Goal: Task Accomplishment & Management: Use online tool/utility

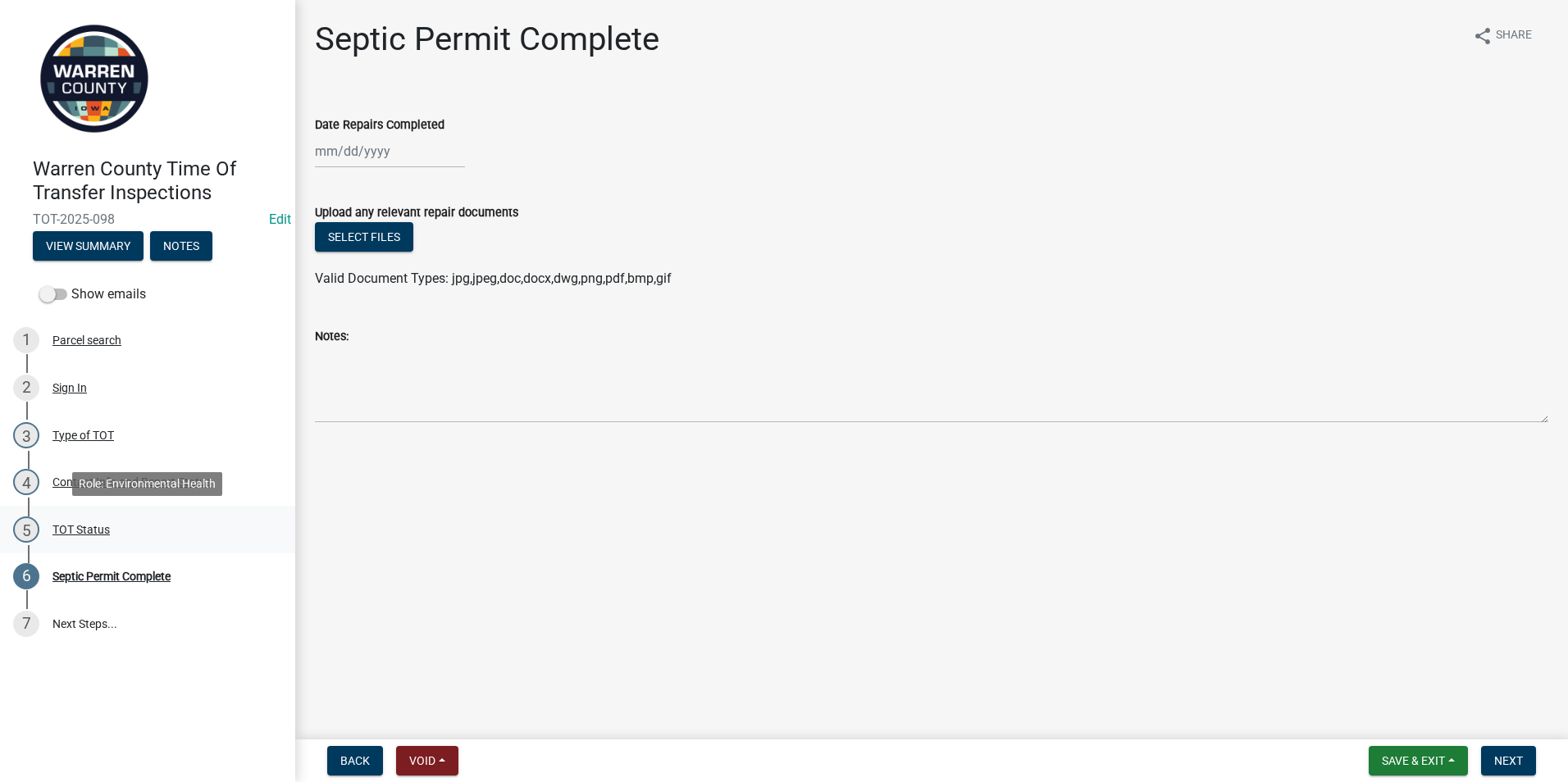
click at [63, 535] on div "TOT Status" at bounding box center [81, 530] width 57 height 12
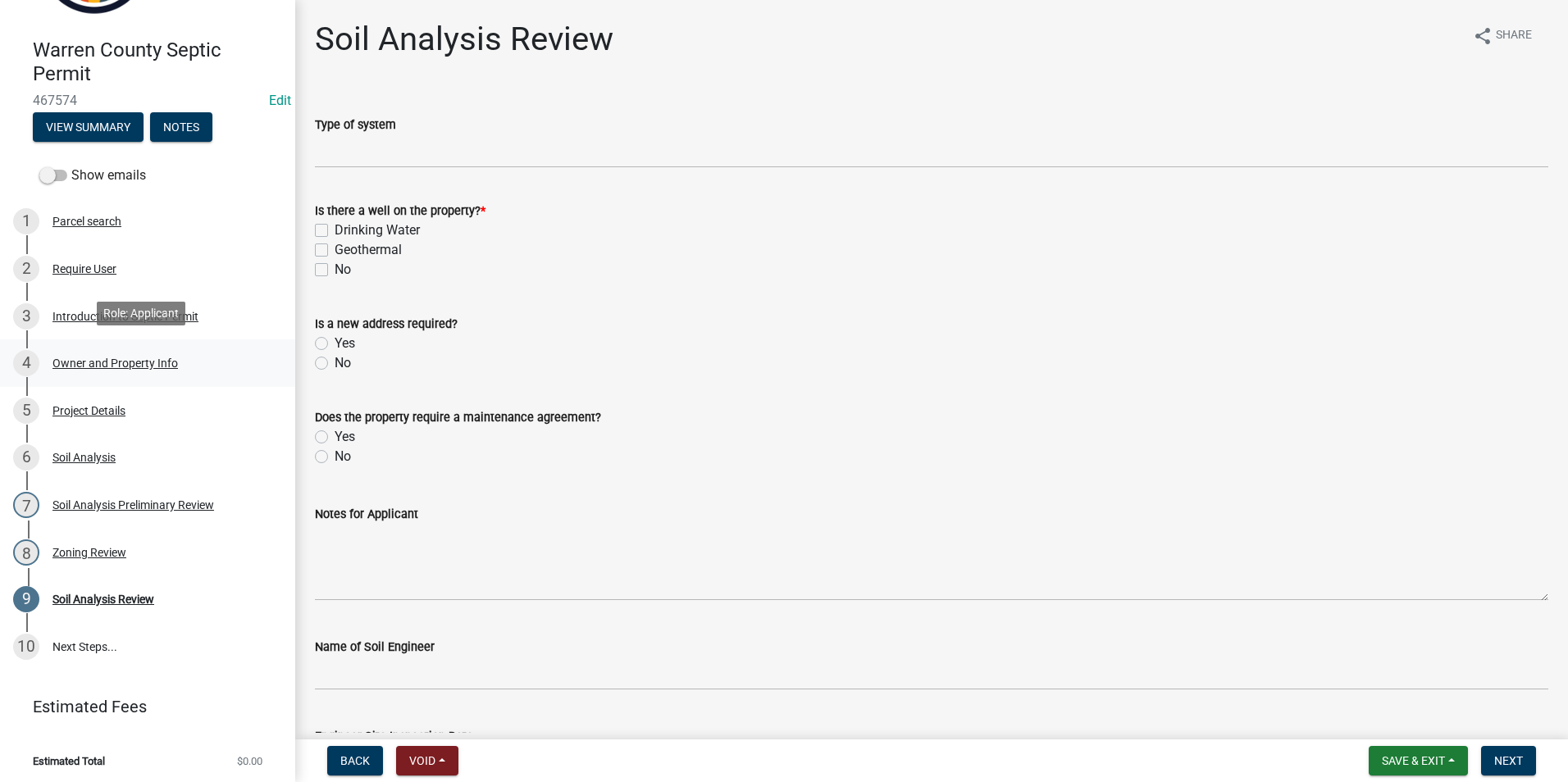
scroll to position [123, 0]
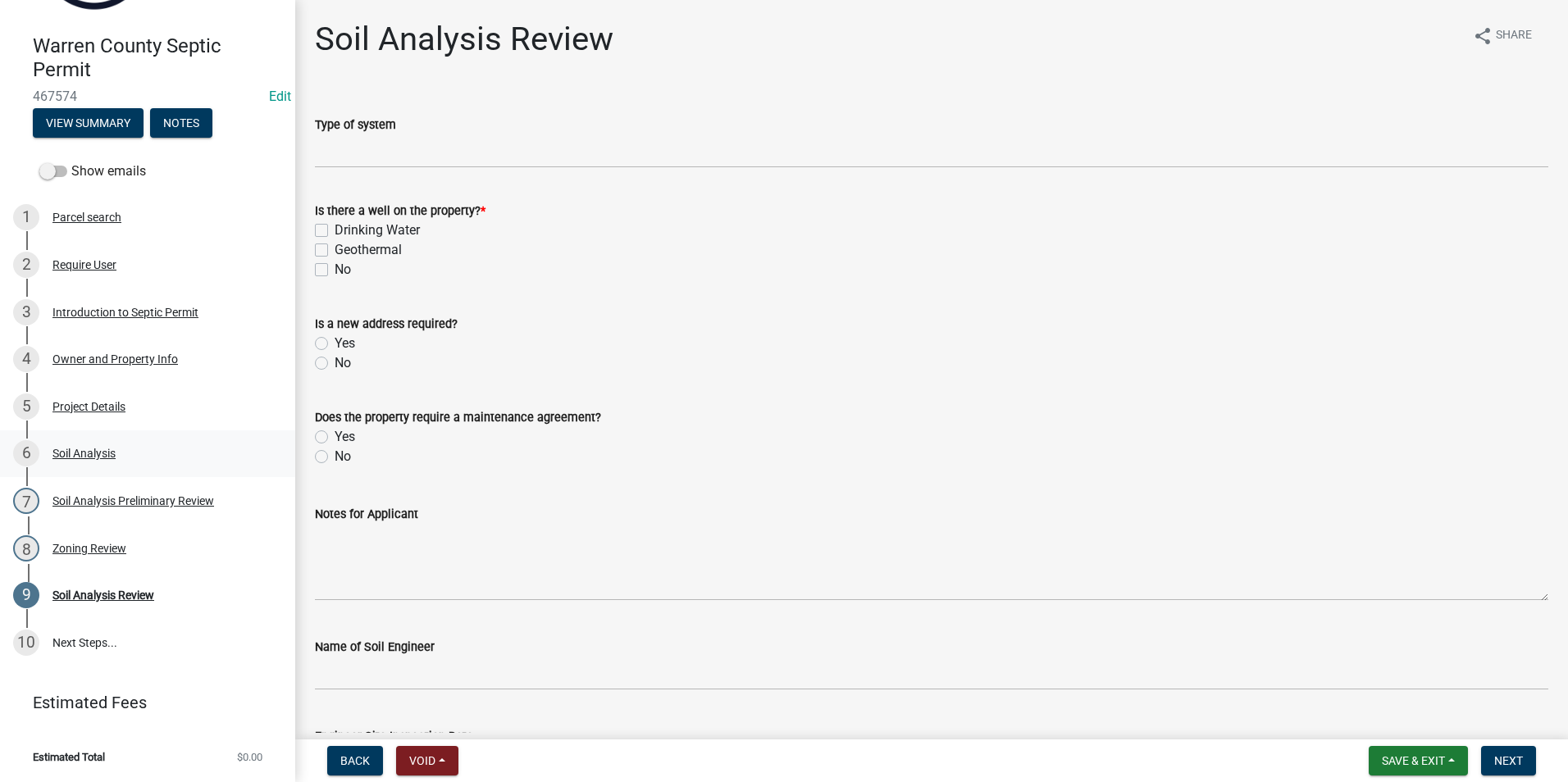
click at [82, 450] on div "Soil Analysis" at bounding box center [83, 454] width 63 height 12
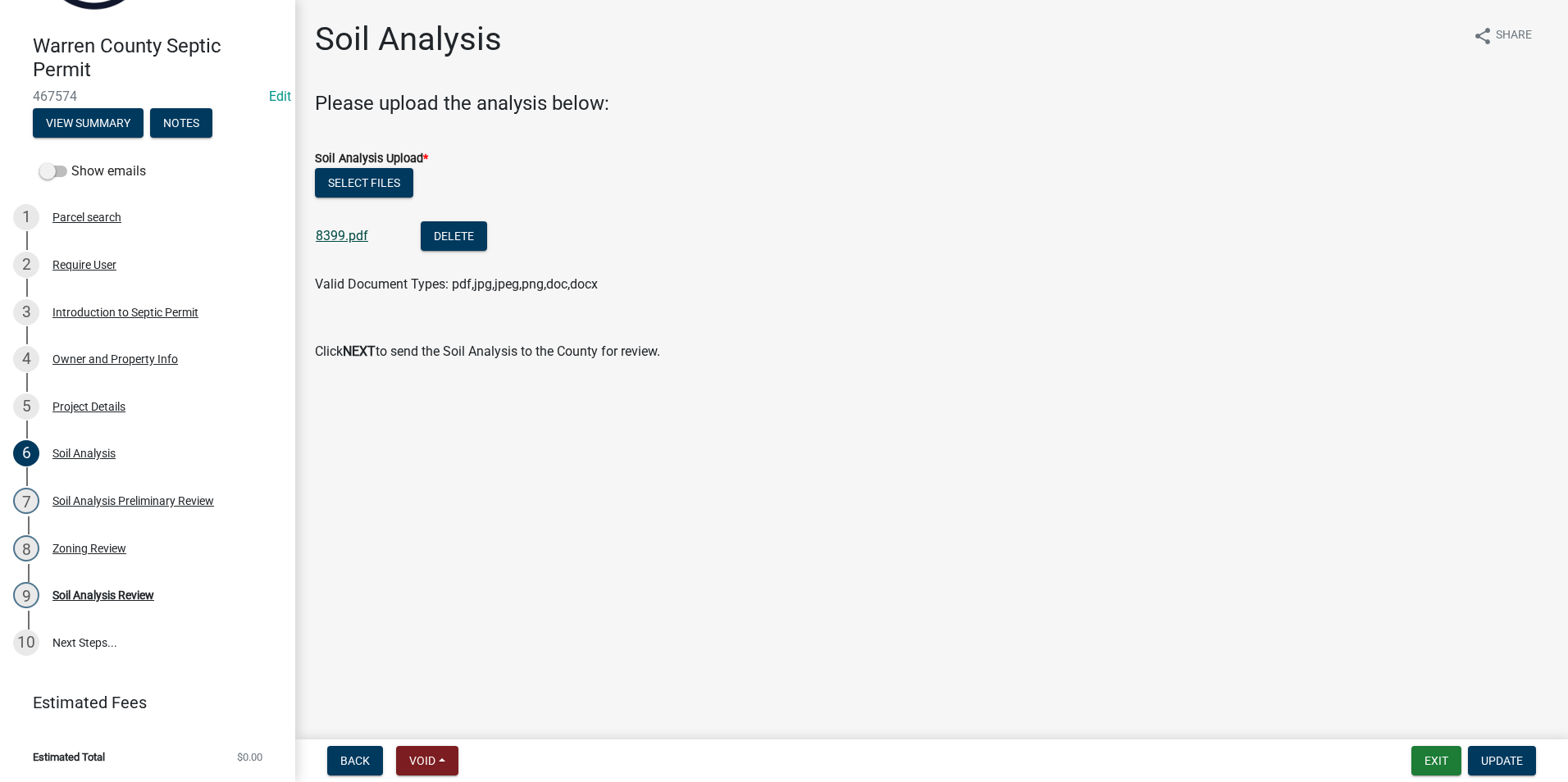
click at [336, 228] on link "8399.pdf" at bounding box center [342, 235] width 52 height 16
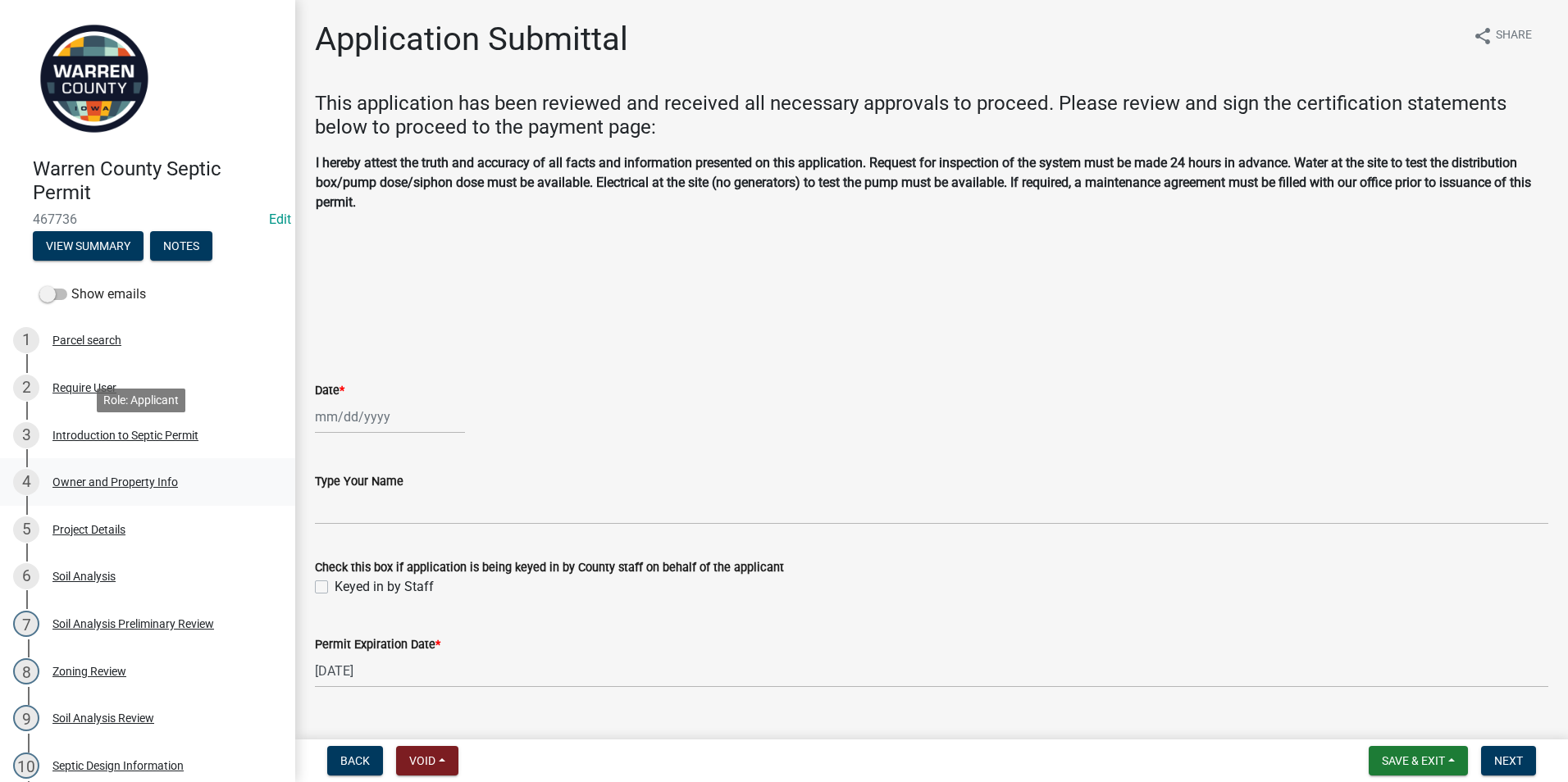
scroll to position [491, 0]
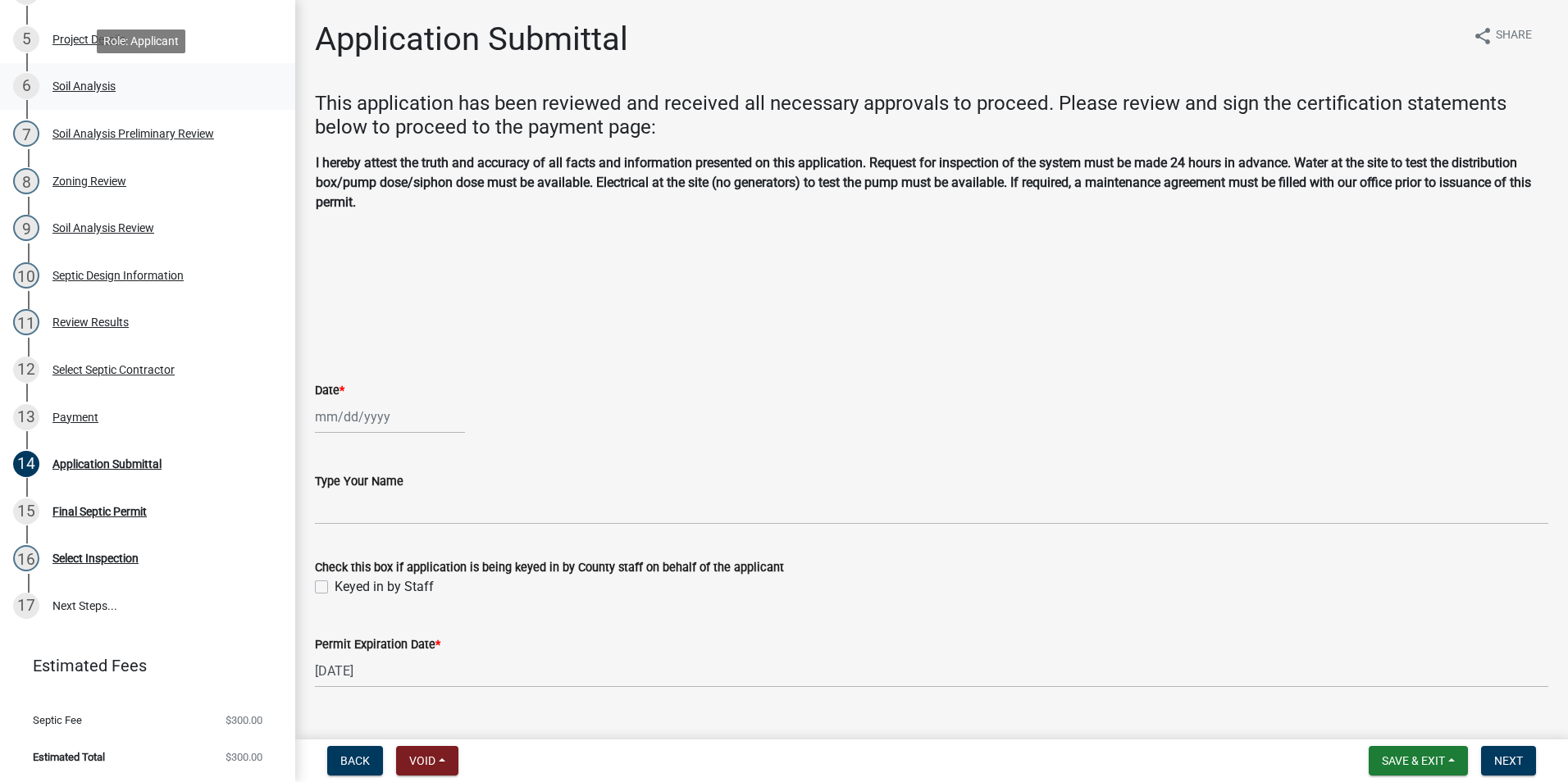
click at [97, 77] on div "6 Soil Analysis" at bounding box center [141, 86] width 255 height 26
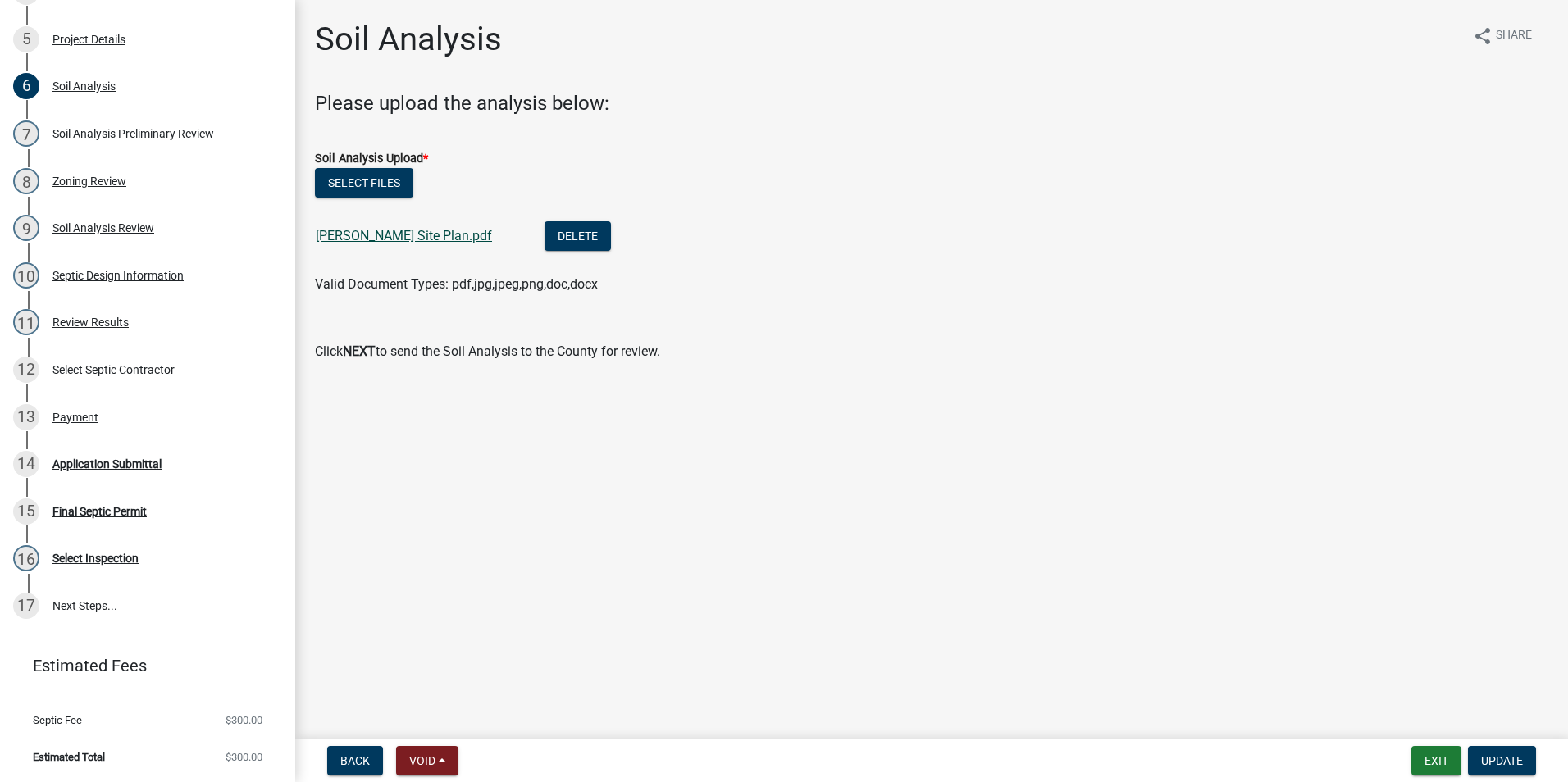
click at [389, 239] on link "Hedges Site Plan.pdf" at bounding box center [404, 235] width 176 height 16
click at [186, 128] on div "Soil Analysis Preliminary Review" at bounding box center [133, 134] width 161 height 12
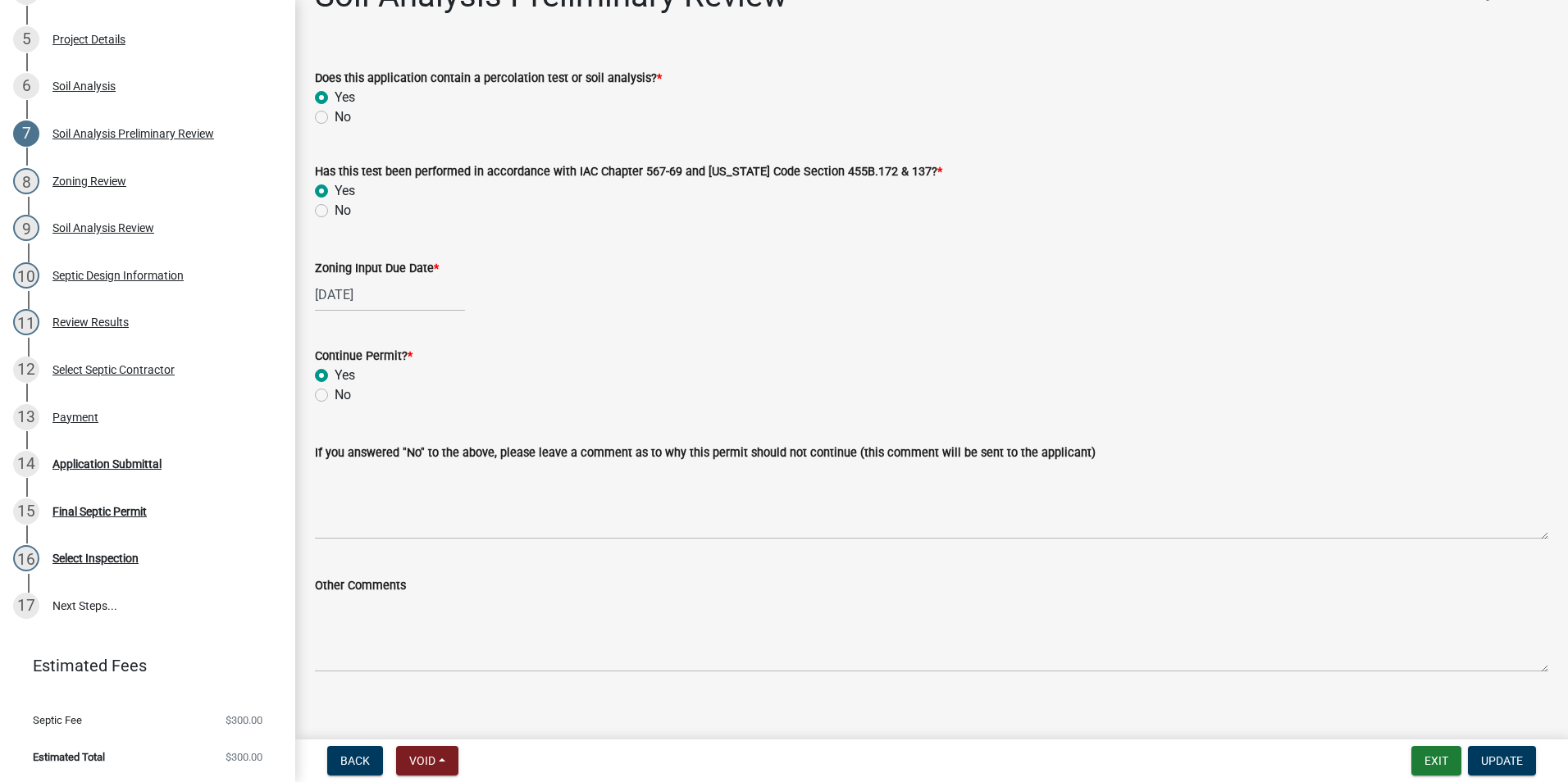
scroll to position [0, 0]
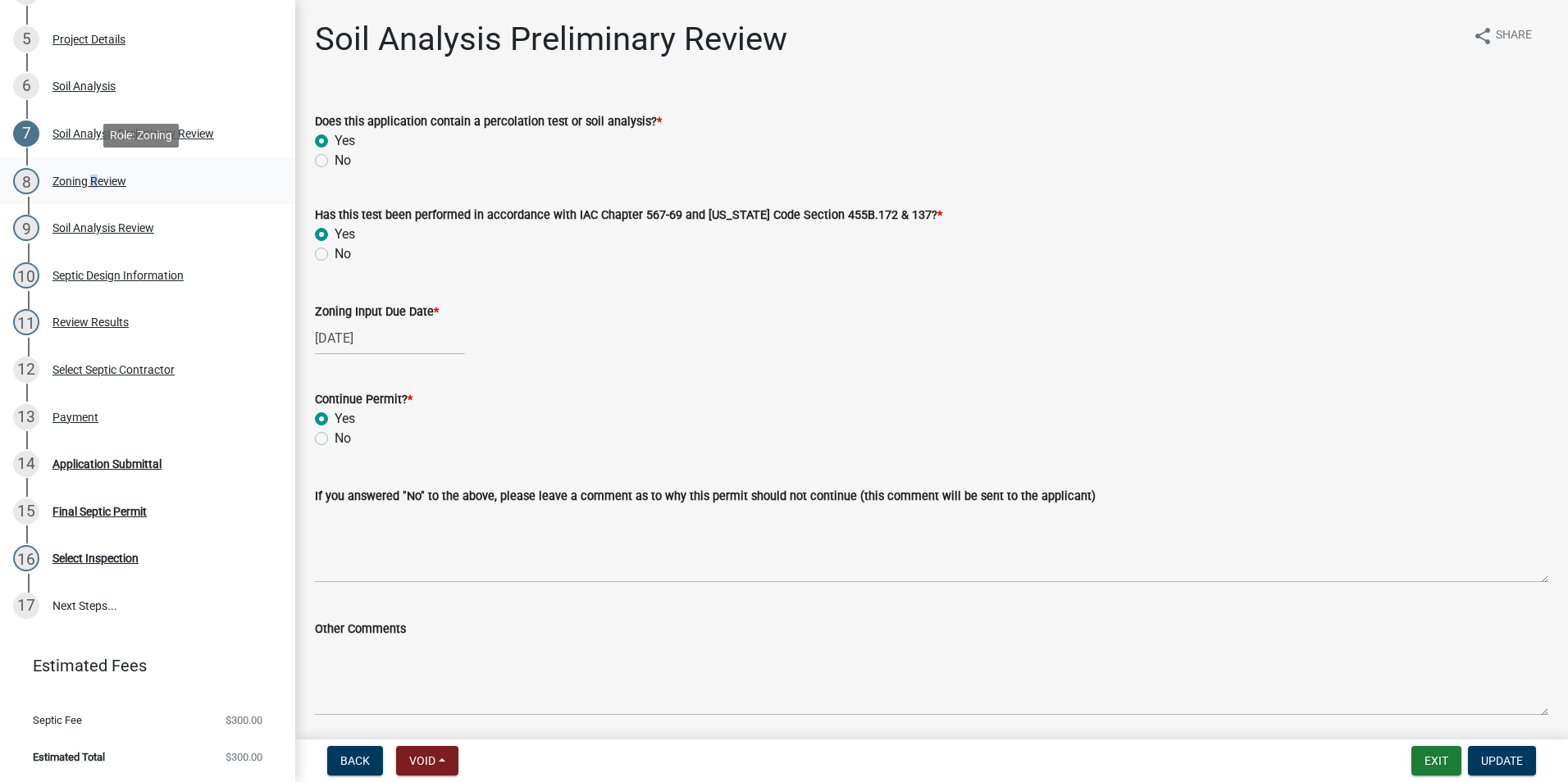
click at [89, 181] on div "Zoning Review" at bounding box center [89, 181] width 74 height 12
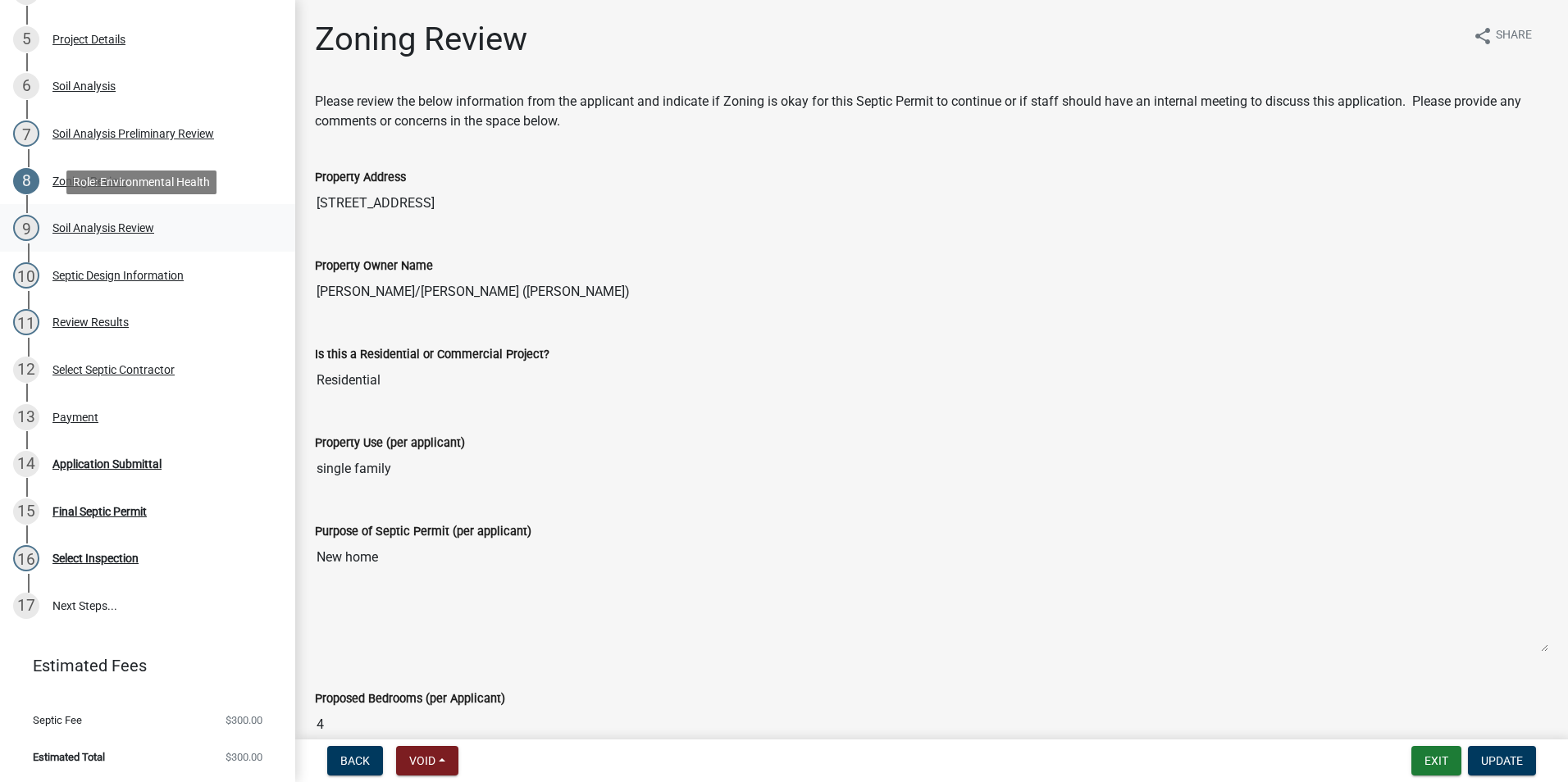
click at [80, 222] on div "Soil Analysis Review" at bounding box center [103, 228] width 102 height 12
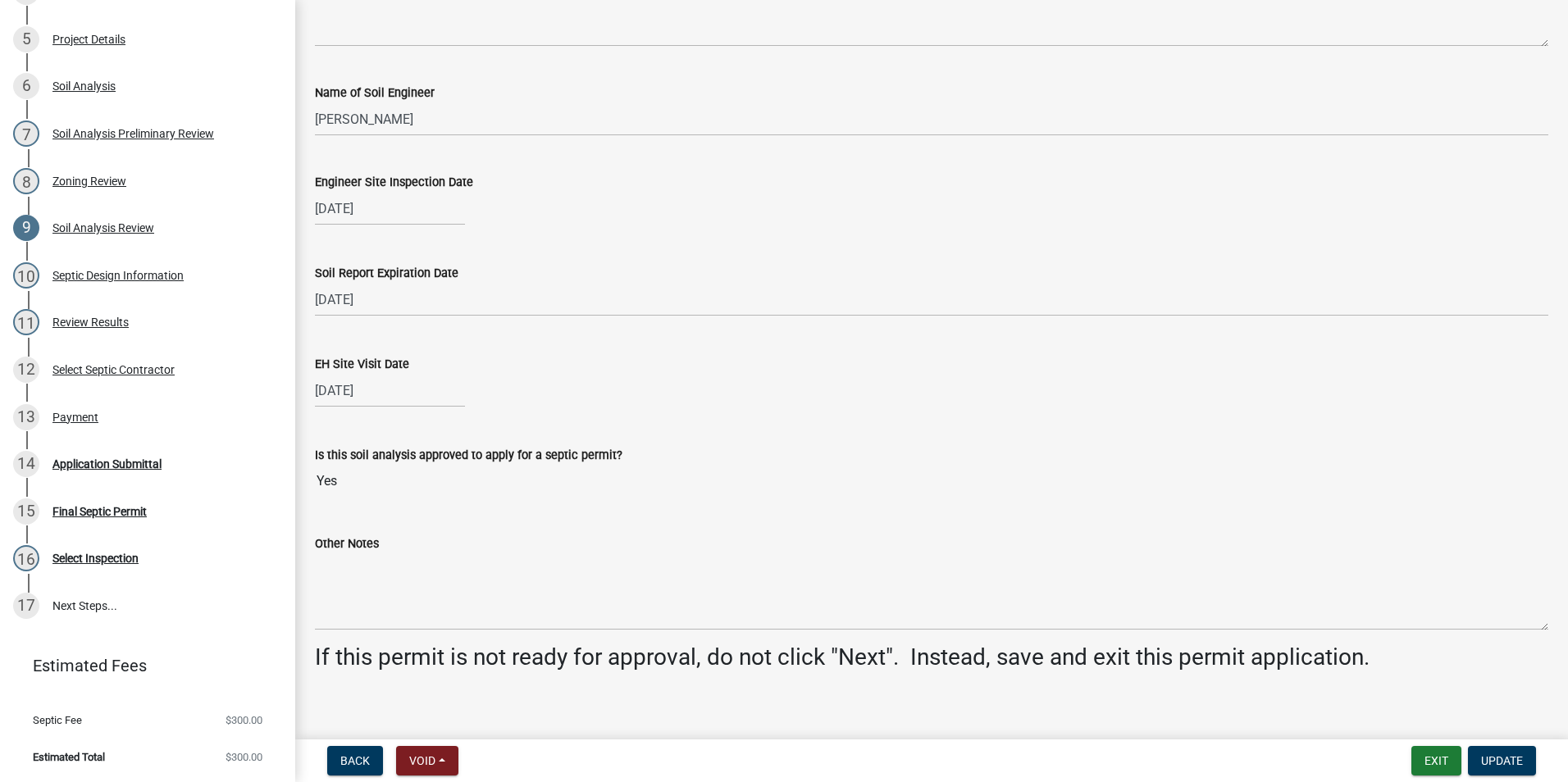
scroll to position [569, 0]
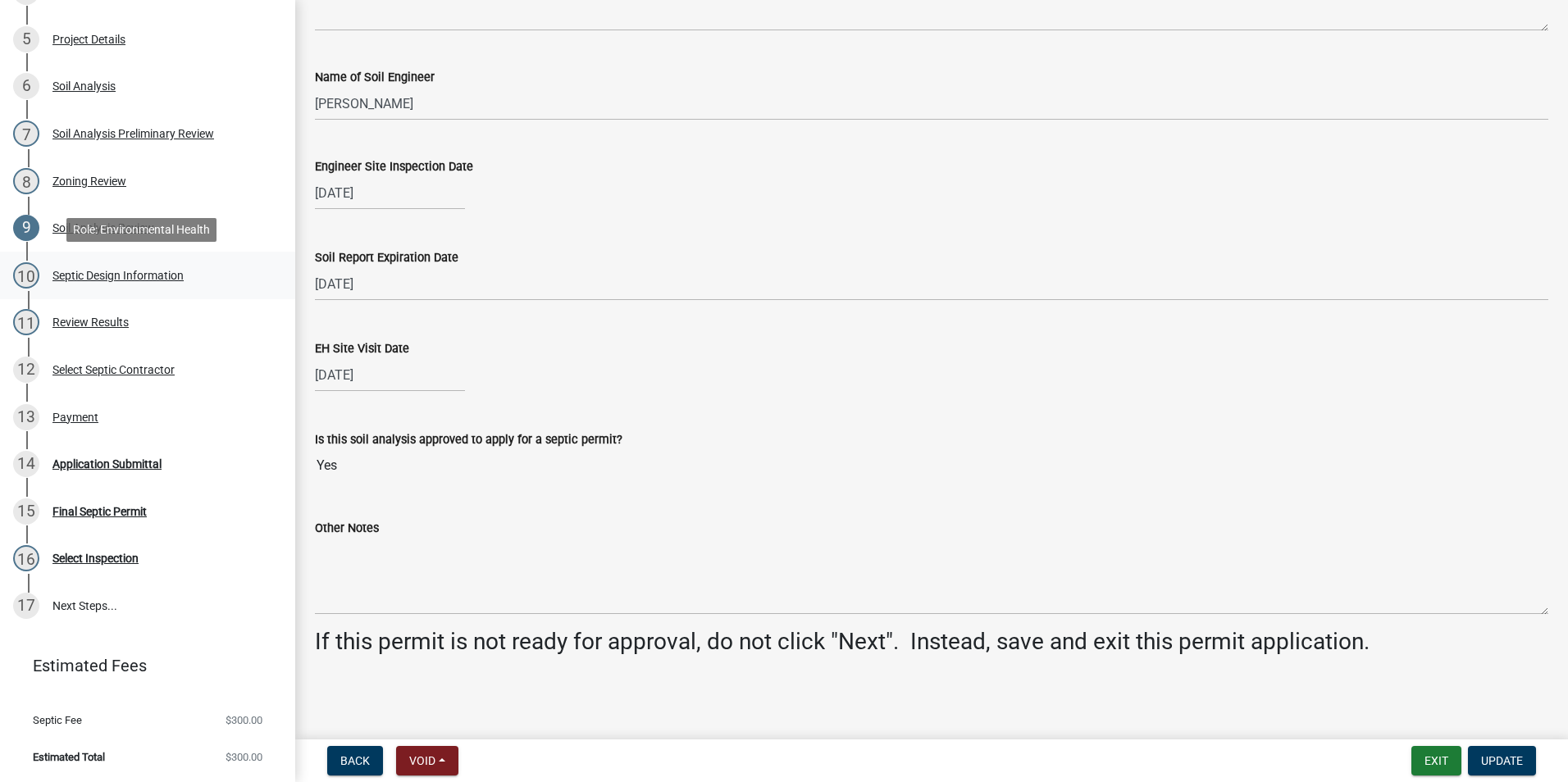
click at [114, 280] on div "Septic Design Information" at bounding box center [118, 276] width 131 height 12
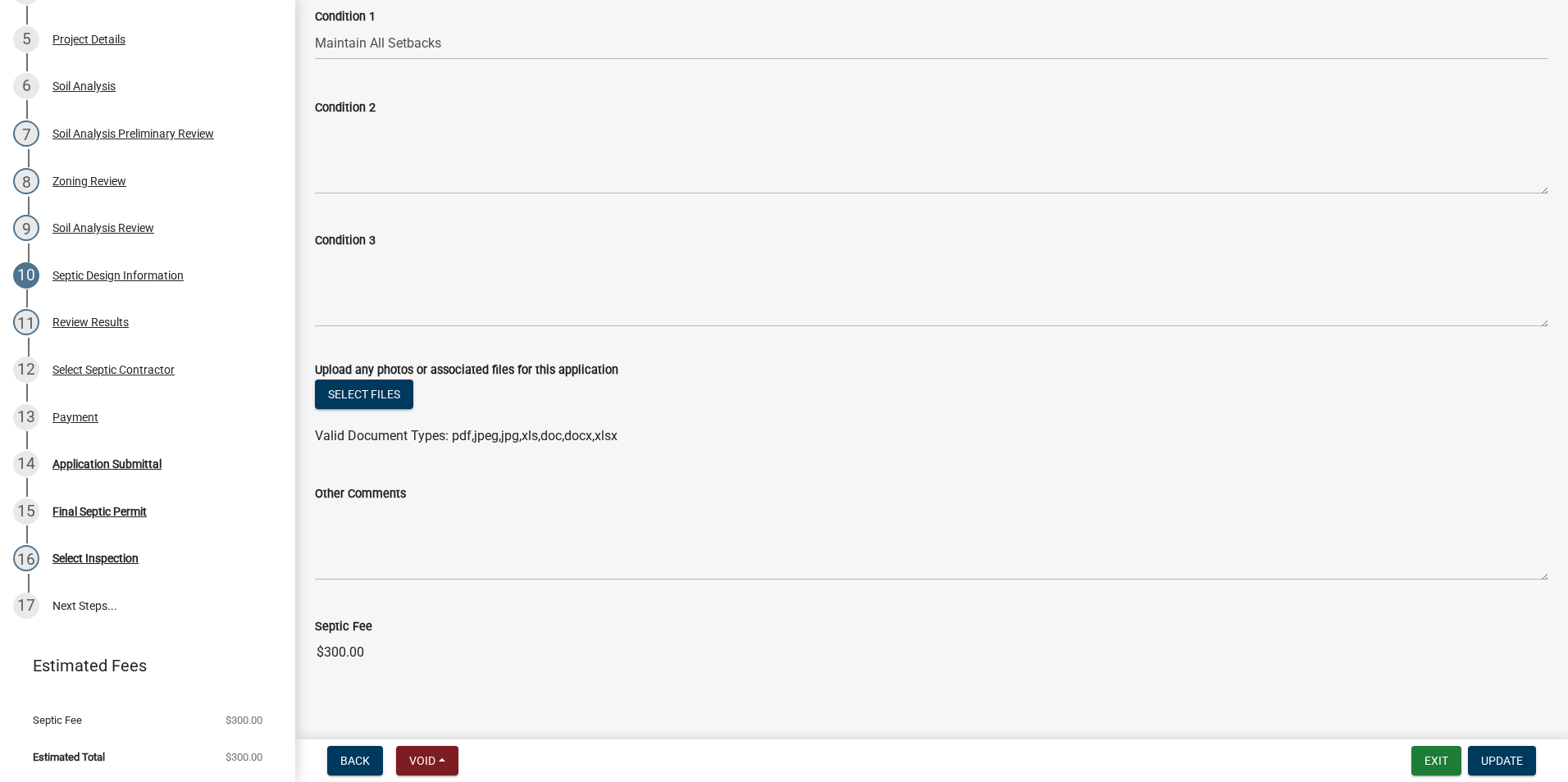
scroll to position [1305, 0]
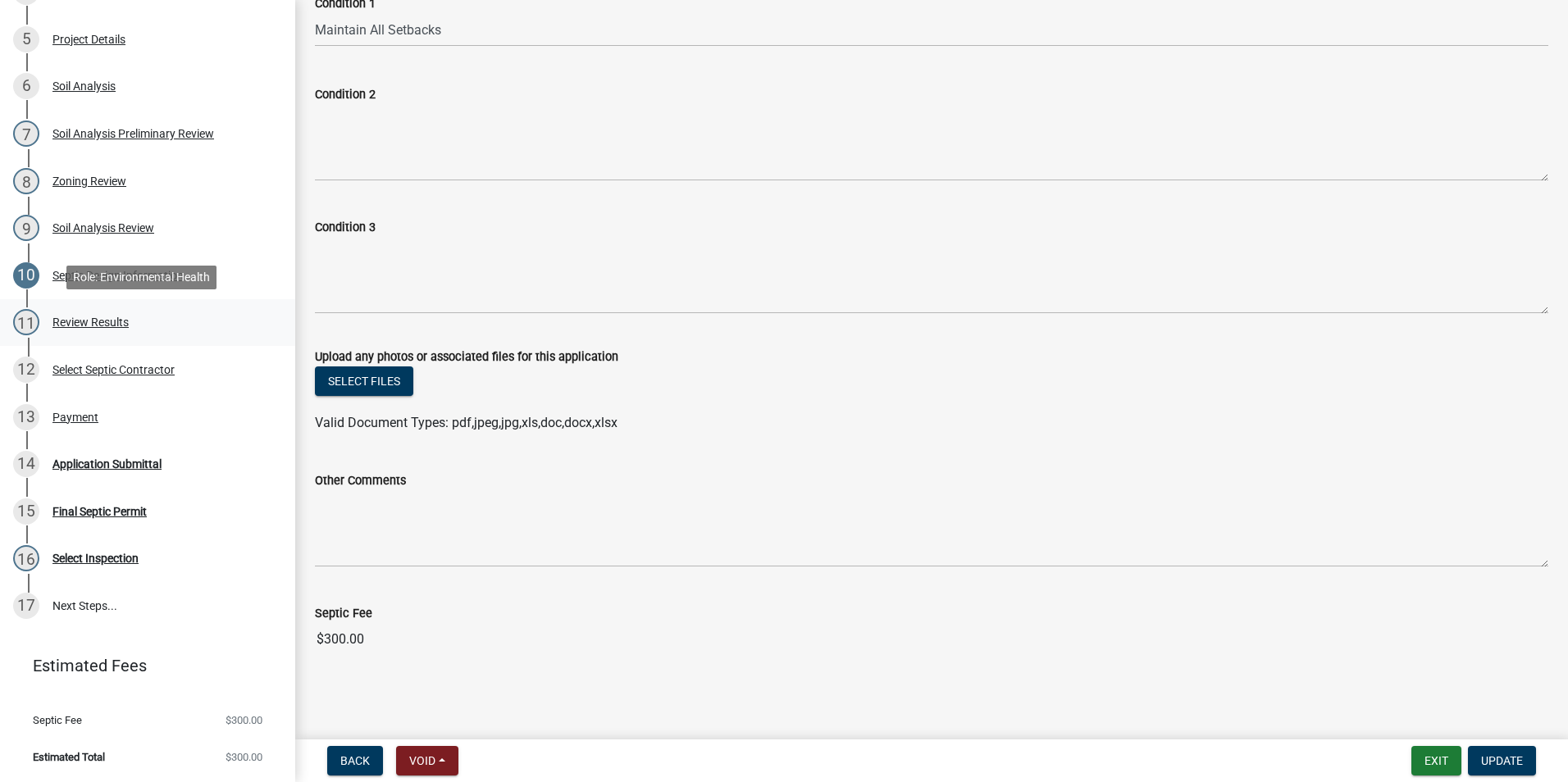
click at [81, 320] on div "Review Results" at bounding box center [90, 323] width 76 height 12
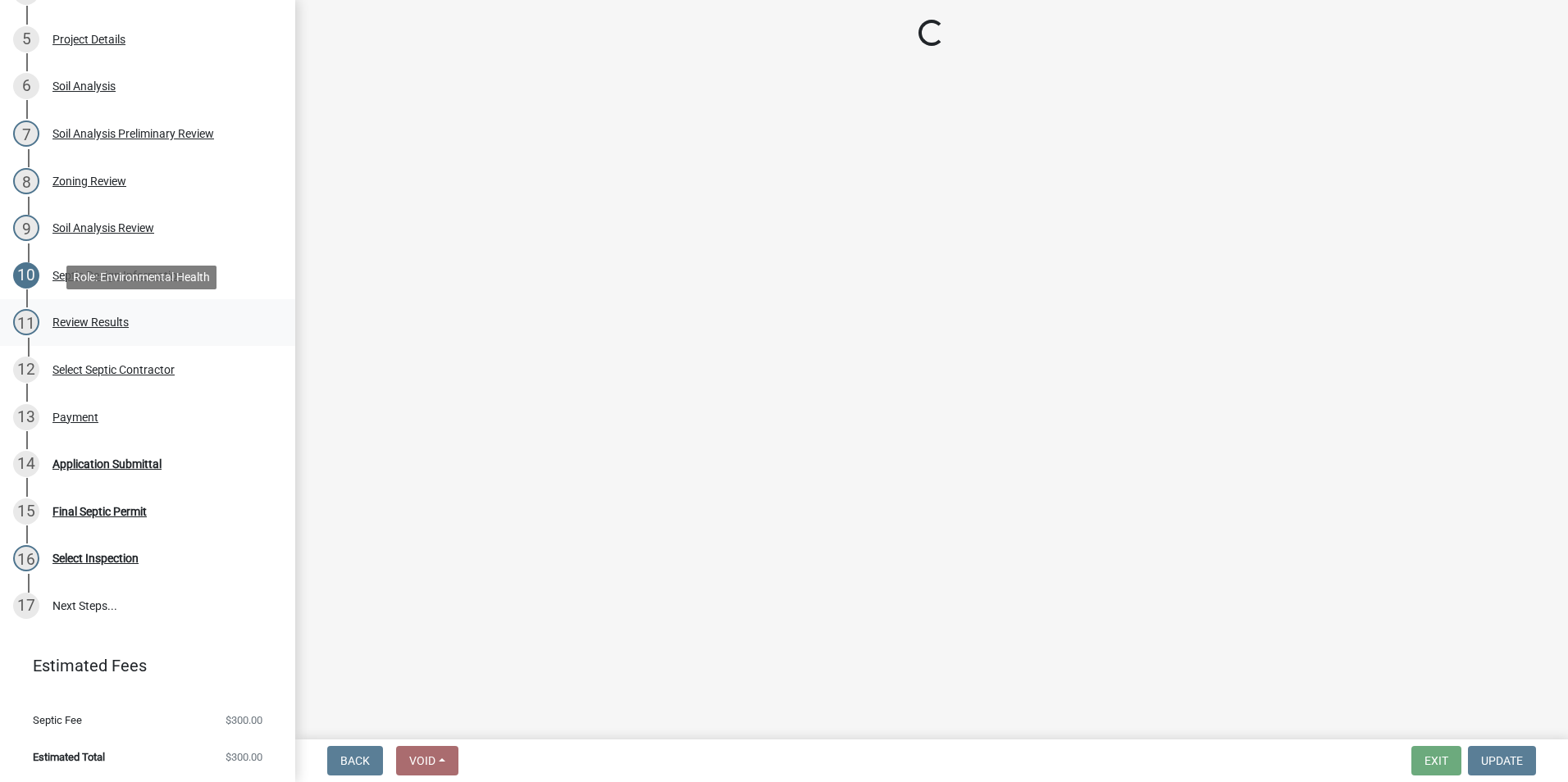
scroll to position [0, 0]
select select "2f6c2d72-ab04-4add-87ae-7a9750ff19b9"
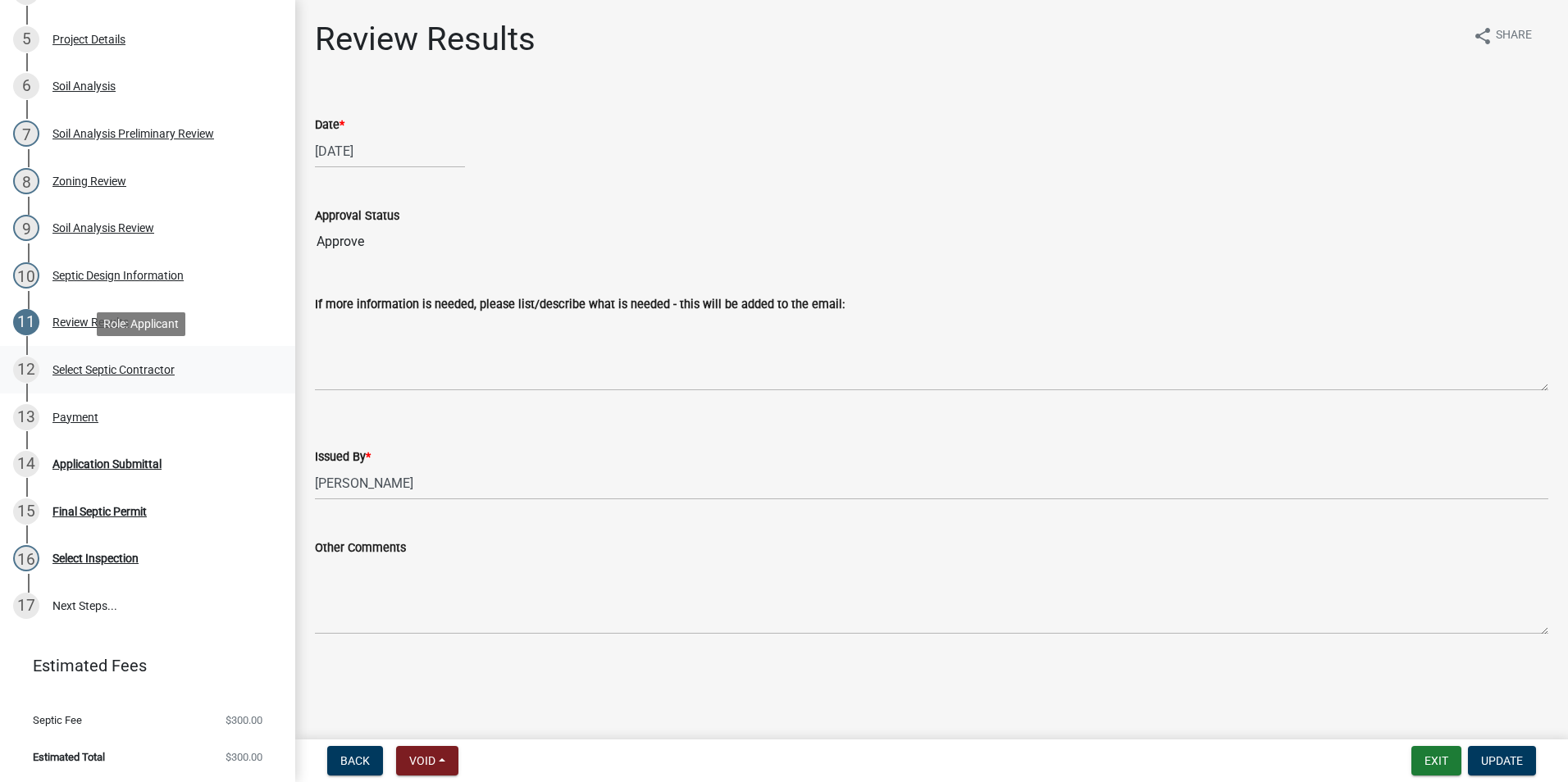
click at [82, 369] on div "Select Septic Contractor" at bounding box center [113, 370] width 122 height 12
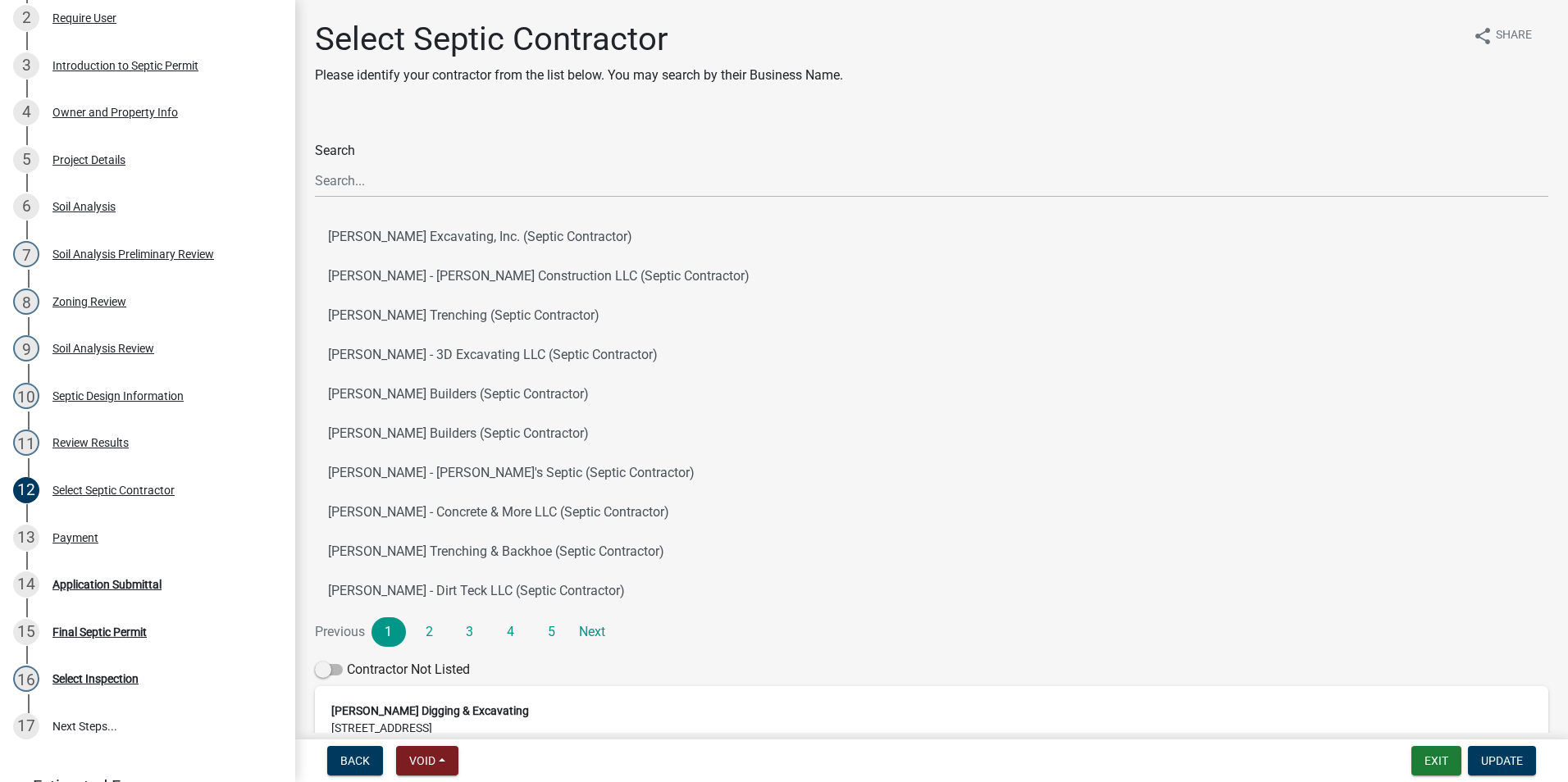
scroll to position [162, 0]
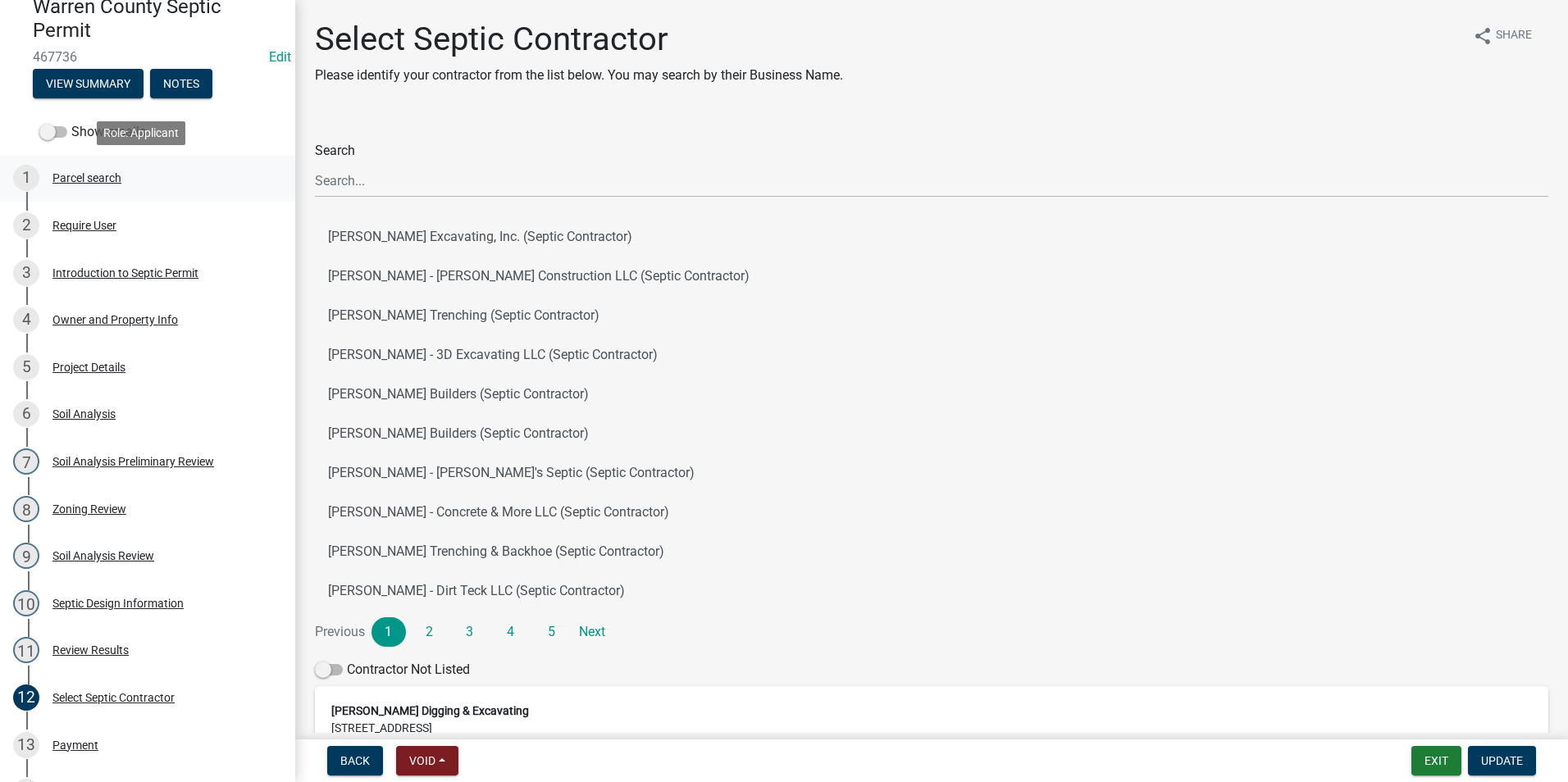
click at [98, 173] on div "Parcel search" at bounding box center [87, 178] width 69 height 12
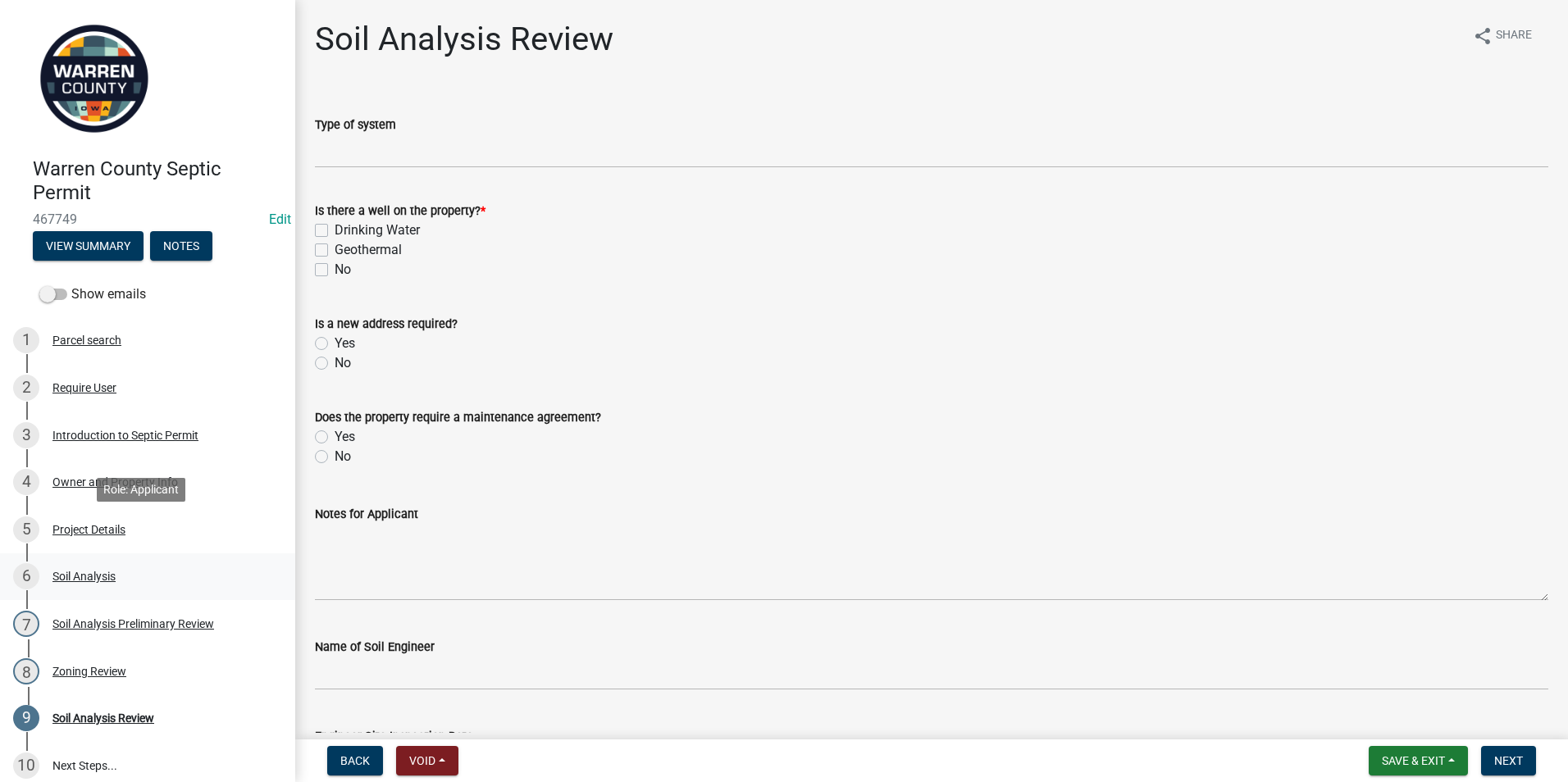
scroll to position [82, 0]
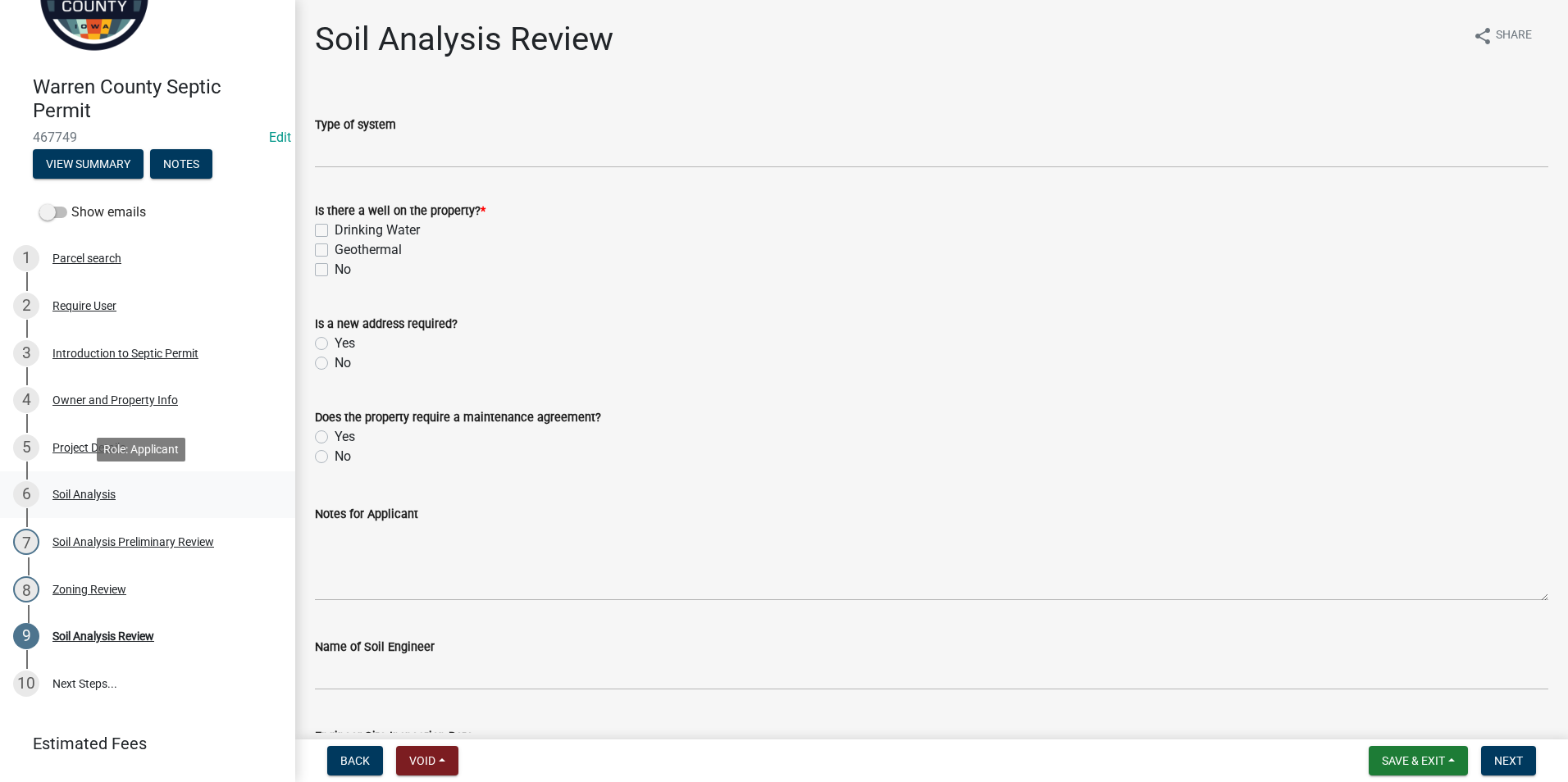
click at [65, 489] on div "Soil Analysis" at bounding box center [83, 495] width 63 height 12
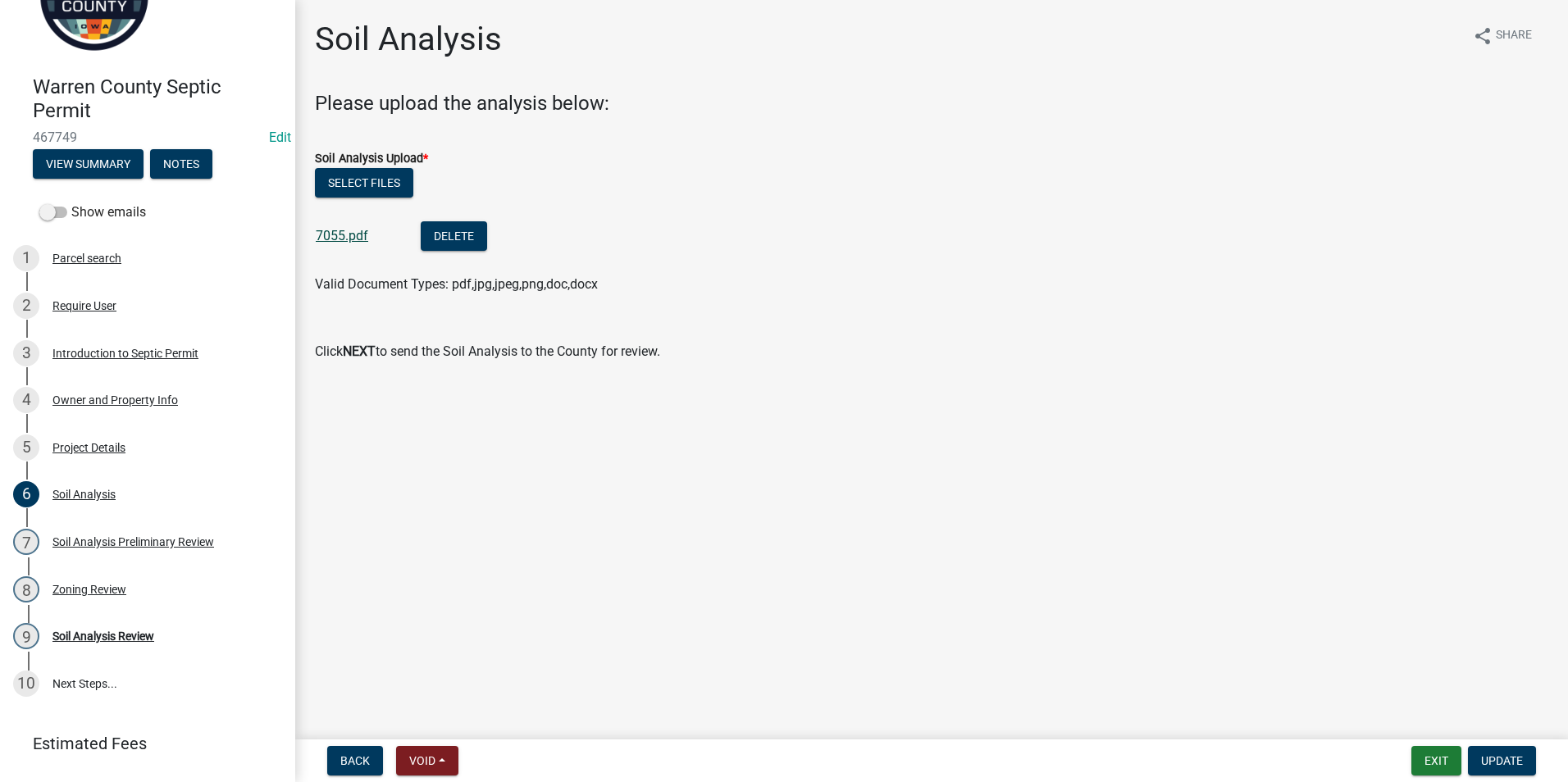
click at [334, 231] on link "7055.pdf" at bounding box center [342, 235] width 52 height 16
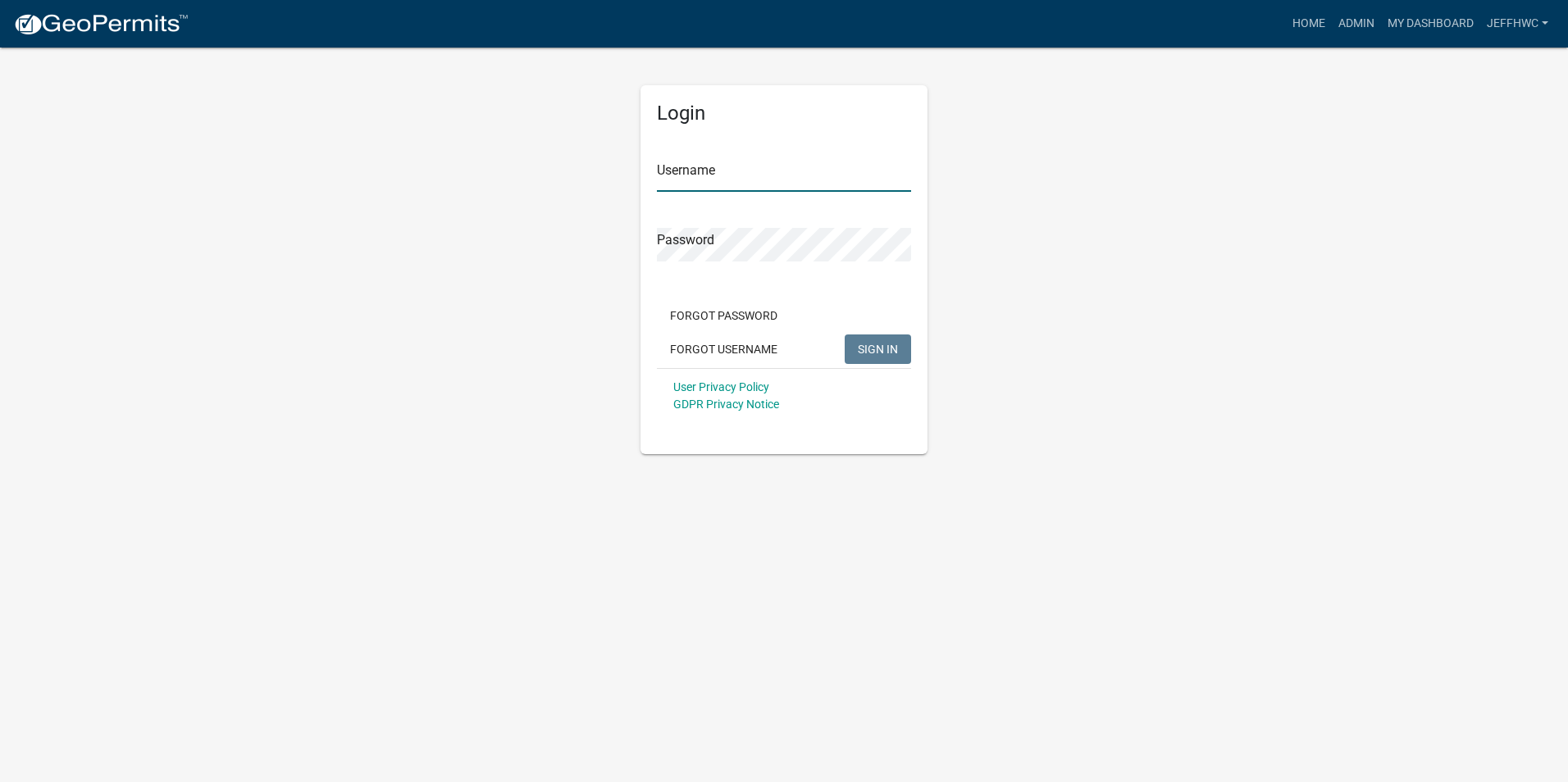
type input "JeffHWC"
click at [892, 349] on span "SIGN IN" at bounding box center [878, 349] width 40 height 13
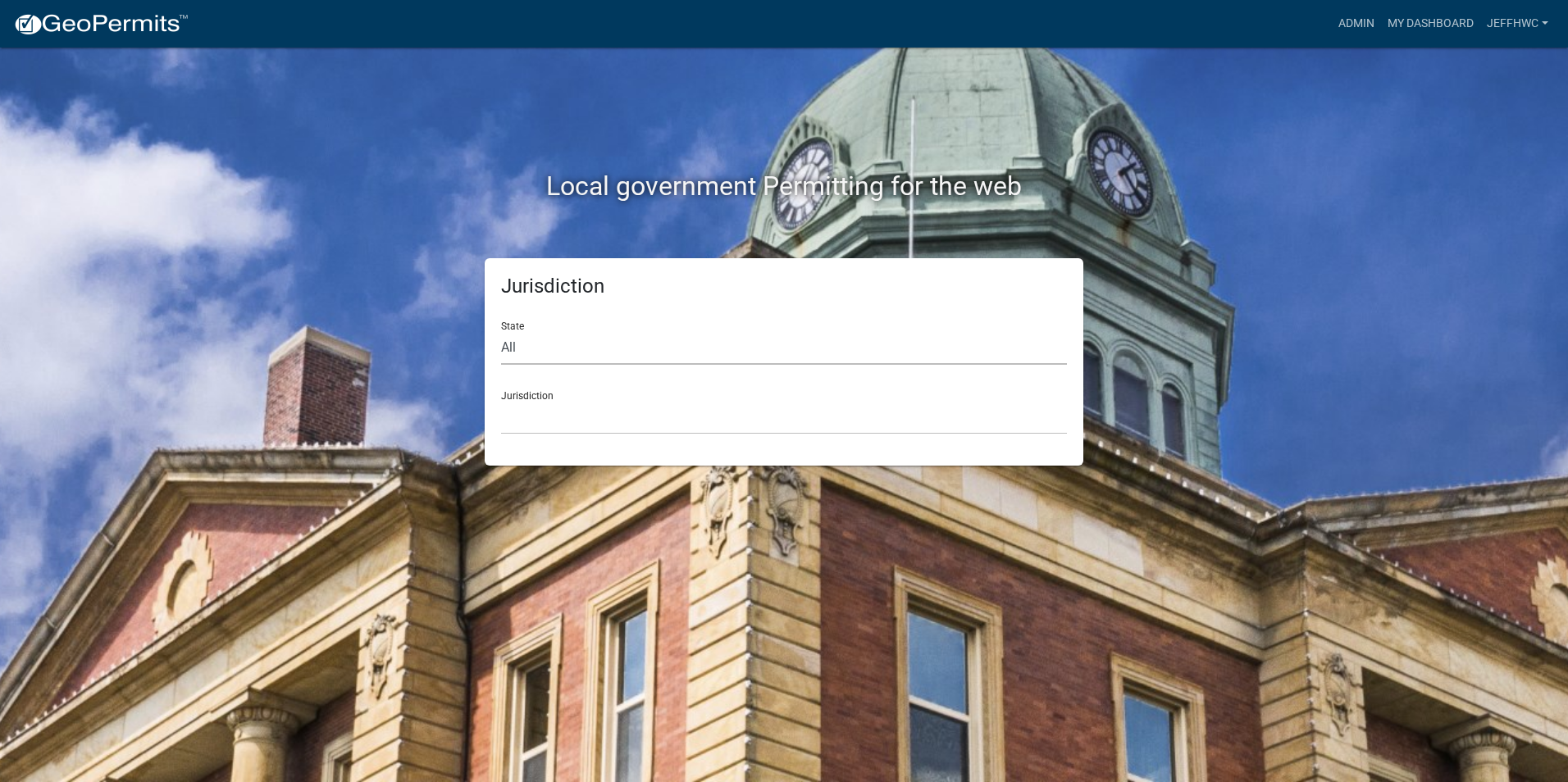
click at [525, 353] on select "All [US_STATE] [US_STATE] [US_STATE] [US_STATE] [US_STATE] [US_STATE] [US_STATE…" at bounding box center [783, 348] width 566 height 34
select select "[US_STATE]"
click at [501, 331] on select "All [US_STATE] [US_STATE] [US_STATE] [US_STATE] [US_STATE] [US_STATE] [US_STATE…" at bounding box center [783, 348] width 566 height 34
click at [537, 425] on select "[GEOGRAPHIC_DATA], [US_STATE] [GEOGRAPHIC_DATA], [US_STATE] [GEOGRAPHIC_DATA], …" at bounding box center [783, 417] width 566 height 34
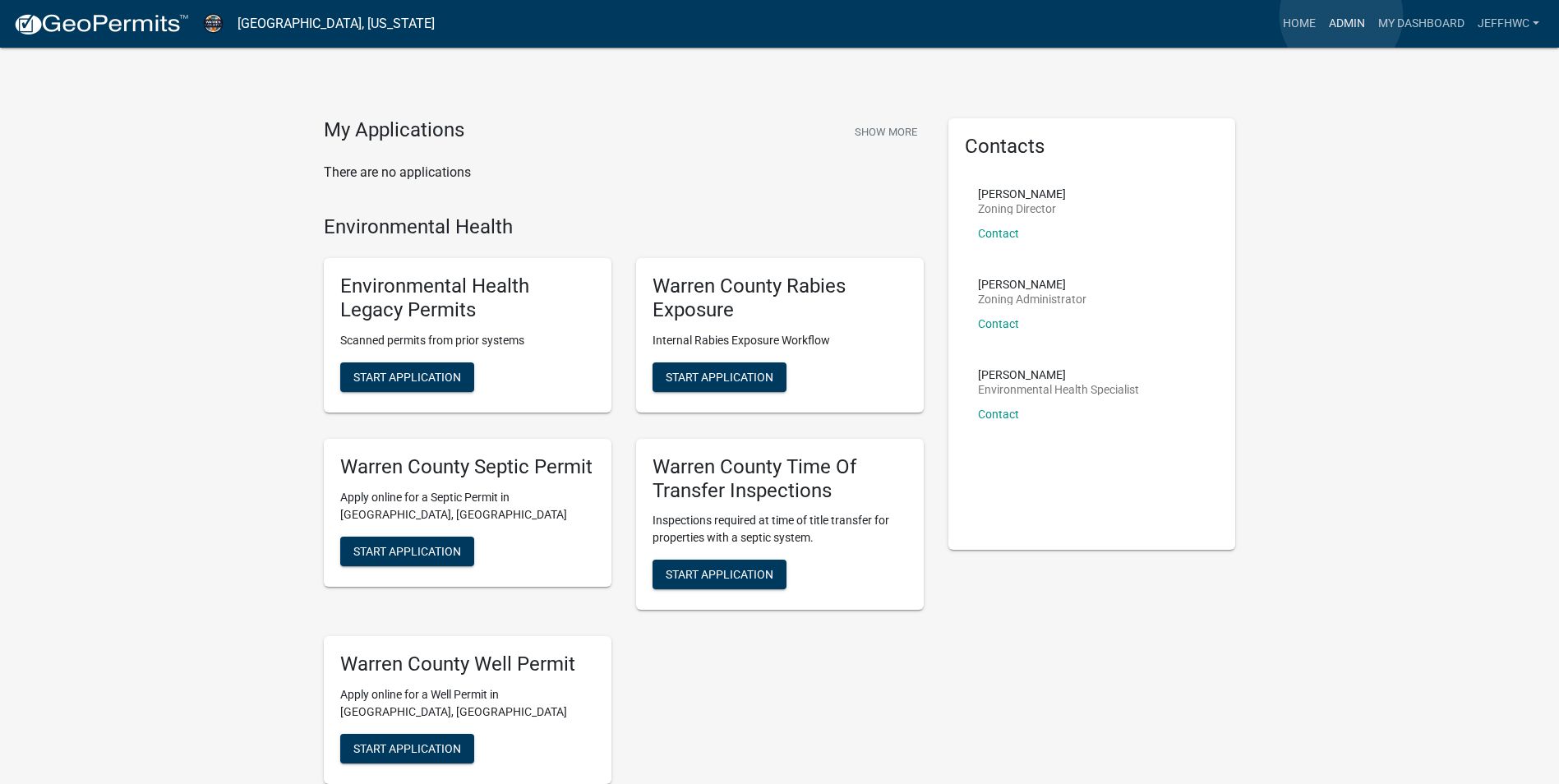
click at [1341, 16] on link "Admin" at bounding box center [1347, 24] width 50 height 31
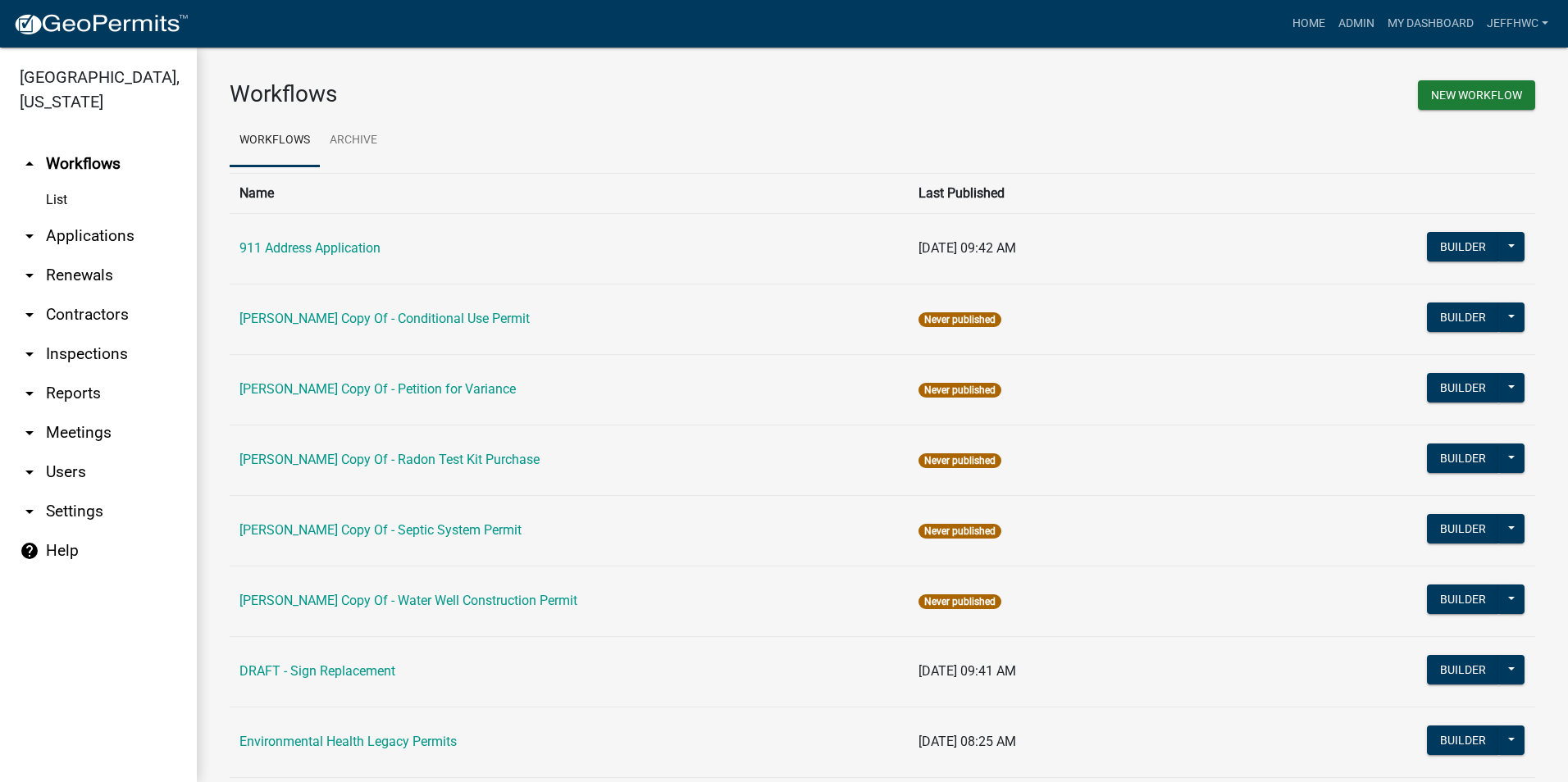
click at [26, 226] on icon "arrow_drop_down" at bounding box center [29, 235] width 19 height 19
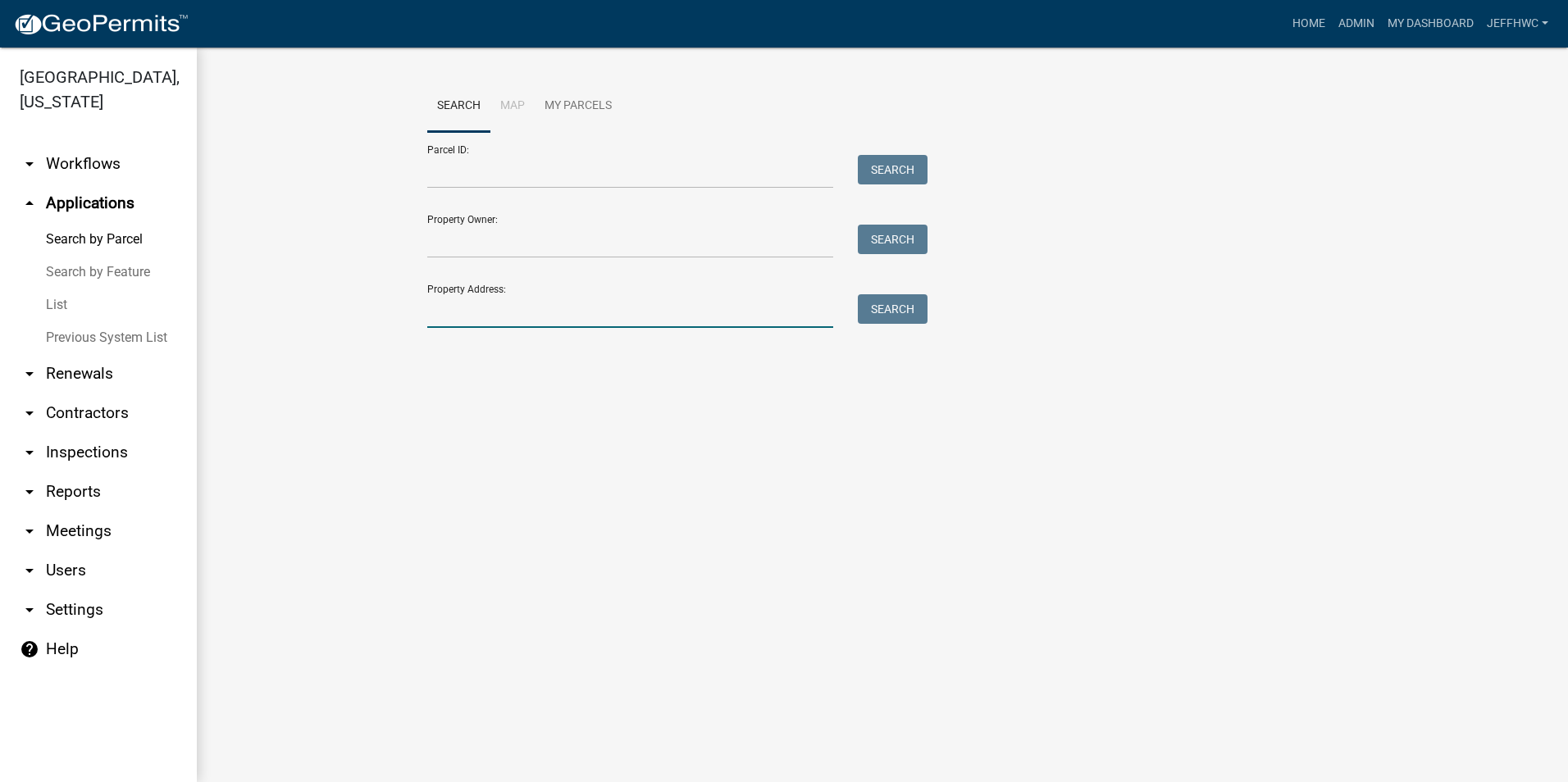
click at [539, 328] on input "Property Address:" at bounding box center [629, 311] width 406 height 34
type input "3882"
click at [912, 306] on button "Search" at bounding box center [892, 308] width 70 height 29
